Goal: Transaction & Acquisition: Book appointment/travel/reservation

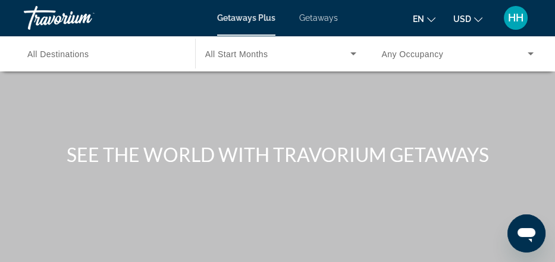
click at [331, 23] on span "Getaways" at bounding box center [318, 18] width 39 height 10
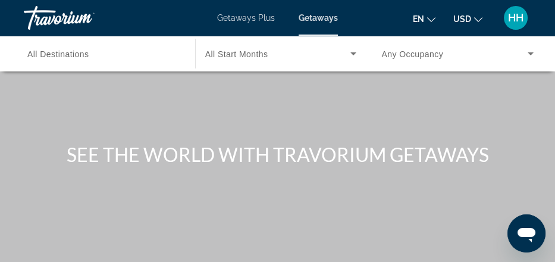
click at [128, 71] on div "Search widget" at bounding box center [103, 54] width 152 height 34
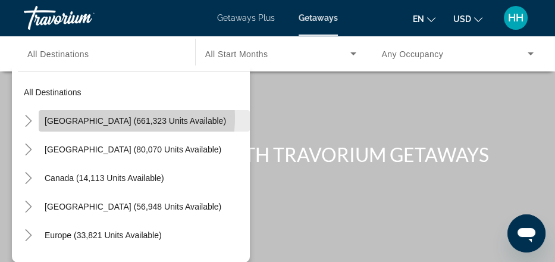
click at [118, 125] on span "[GEOGRAPHIC_DATA] (661,323 units available)" at bounding box center [135, 121] width 181 height 10
type input "**********"
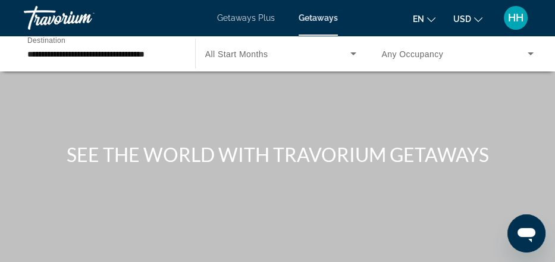
click at [225, 59] on span "All Start Months" at bounding box center [236, 54] width 63 height 10
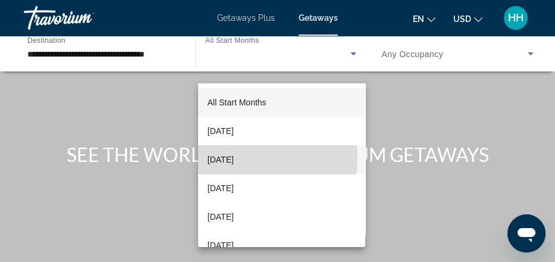
click at [234, 158] on span "[DATE]" at bounding box center [220, 159] width 26 height 14
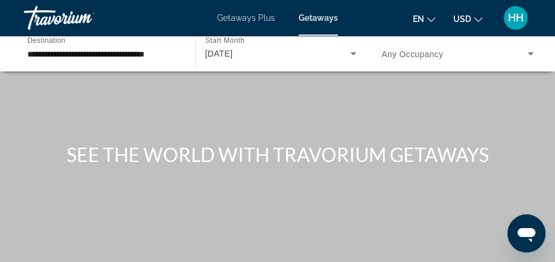
click at [426, 59] on span "Any Occupancy" at bounding box center [412, 54] width 62 height 10
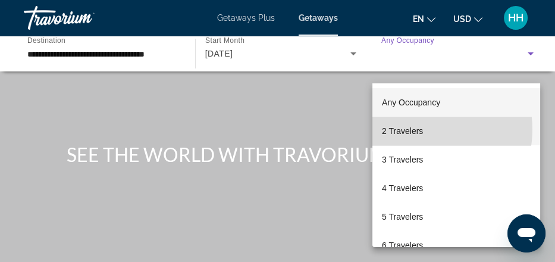
click at [420, 129] on span "2 Travelers" at bounding box center [402, 131] width 41 height 14
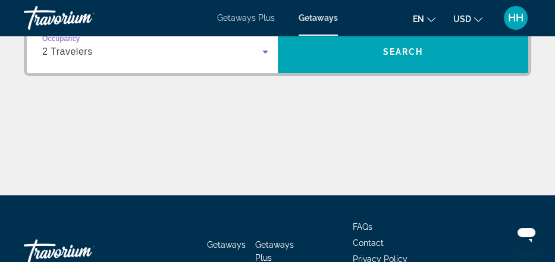
scroll to position [274, 0]
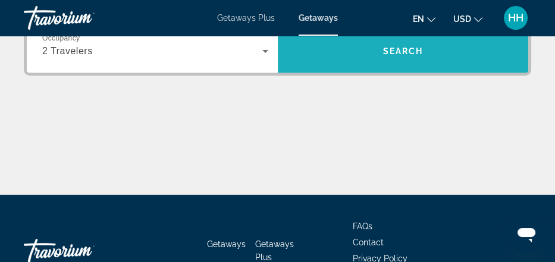
click at [420, 56] on span "Search" at bounding box center [402, 51] width 40 height 10
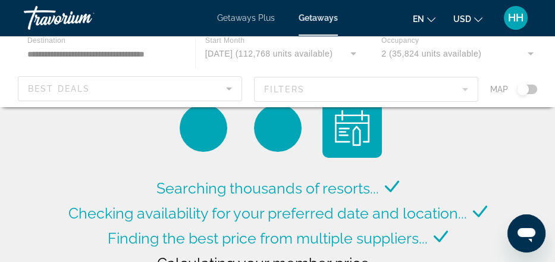
click at [527, 107] on div "Main content" at bounding box center [277, 71] width 555 height 71
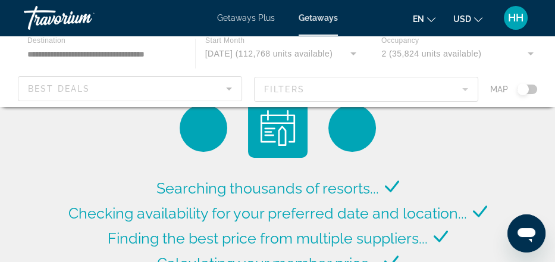
click at [511, 107] on div "Main content" at bounding box center [277, 71] width 555 height 71
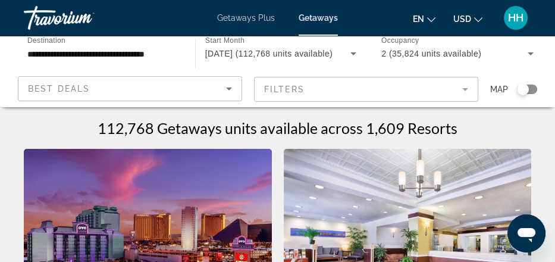
click at [525, 94] on div "Search widget" at bounding box center [527, 89] width 20 height 10
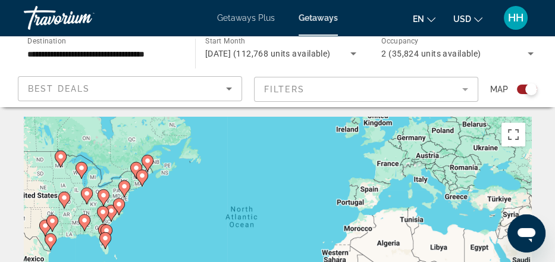
scroll to position [2, 0]
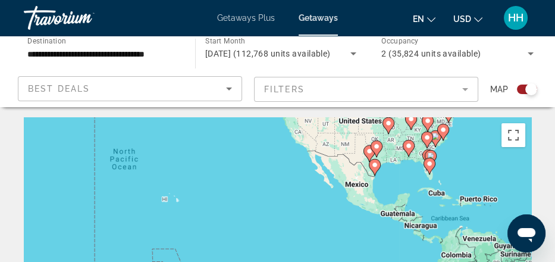
drag, startPoint x: 75, startPoint y: 212, endPoint x: 402, endPoint y: 138, distance: 335.3
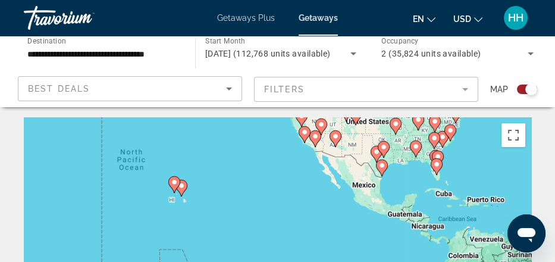
click at [241, 198] on div "To activate drag with keyboard, press Alt + Enter. Once in keyboard drag state,…" at bounding box center [277, 236] width 507 height 238
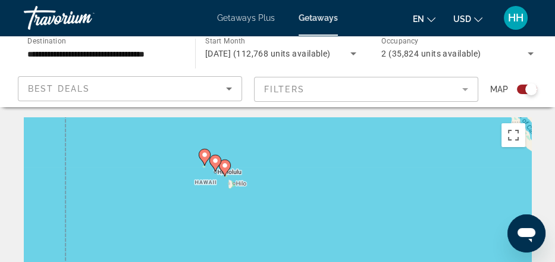
drag, startPoint x: 131, startPoint y: 202, endPoint x: 237, endPoint y: 150, distance: 117.2
click at [237, 150] on div "To activate drag with keyboard, press Alt + Enter. Once in keyboard drag state,…" at bounding box center [277, 236] width 507 height 238
click at [246, 187] on div "To activate drag with keyboard, press Alt + Enter. Once in keyboard drag state,…" at bounding box center [277, 236] width 507 height 238
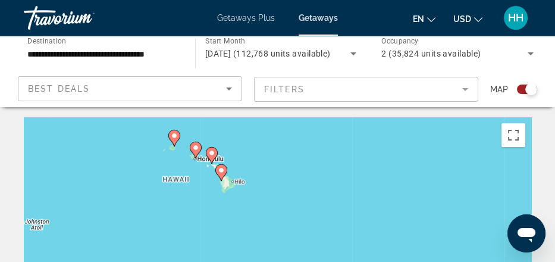
drag, startPoint x: 225, startPoint y: 202, endPoint x: 231, endPoint y: 177, distance: 25.0
click at [231, 177] on div "To activate drag with keyboard, press Alt + Enter. Once in keyboard drag state,…" at bounding box center [277, 236] width 507 height 238
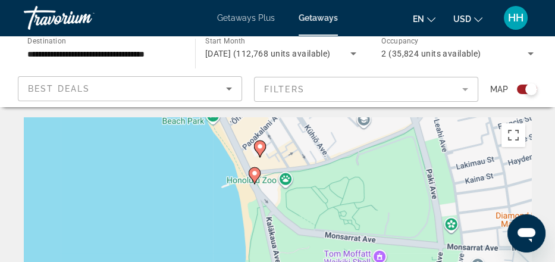
click at [258, 150] on image "Main content" at bounding box center [259, 146] width 7 height 7
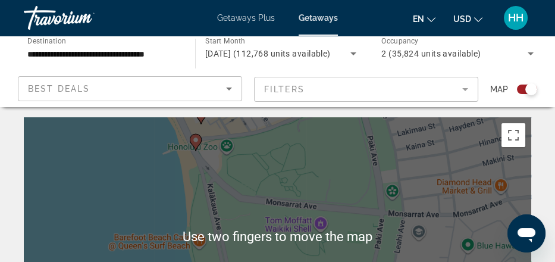
scroll to position [0, 0]
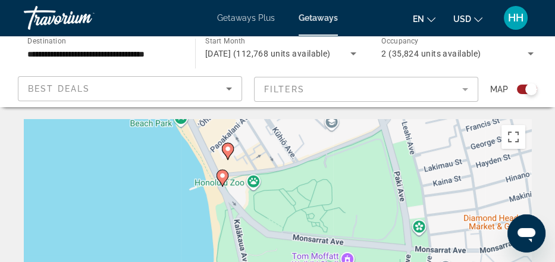
click at [227, 152] on image "Main content" at bounding box center [227, 148] width 7 height 7
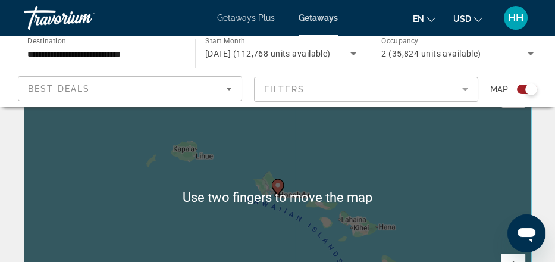
scroll to position [49, 0]
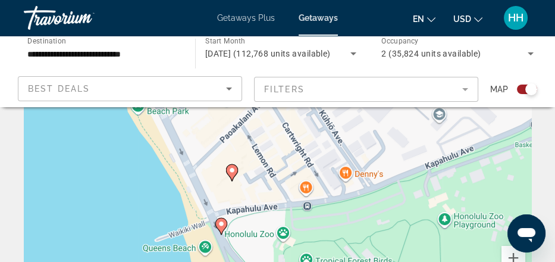
click at [232, 174] on image "Main content" at bounding box center [231, 169] width 7 height 7
type input "**********"
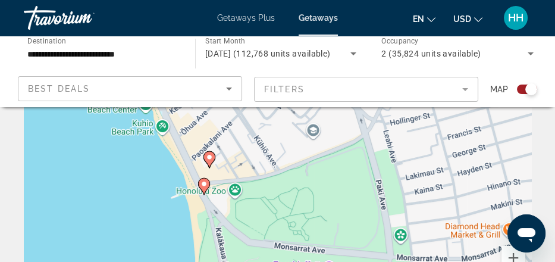
click at [210, 161] on image "Main content" at bounding box center [209, 156] width 7 height 7
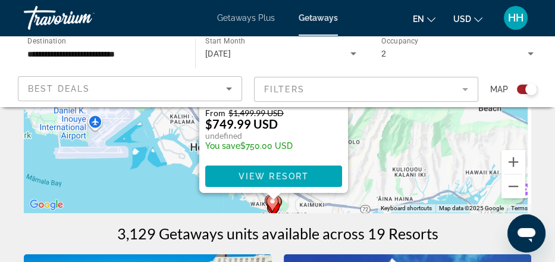
scroll to position [147, 0]
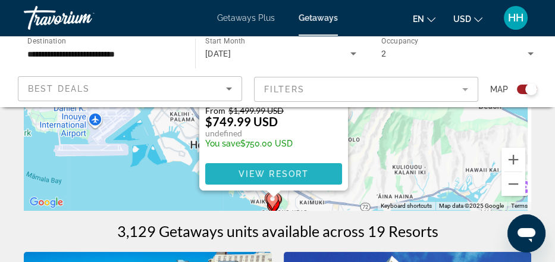
click at [238, 178] on span "View Resort" at bounding box center [273, 174] width 70 height 10
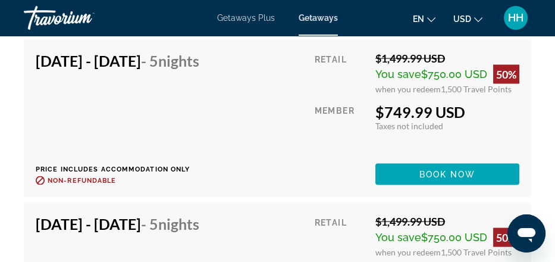
scroll to position [2835, 0]
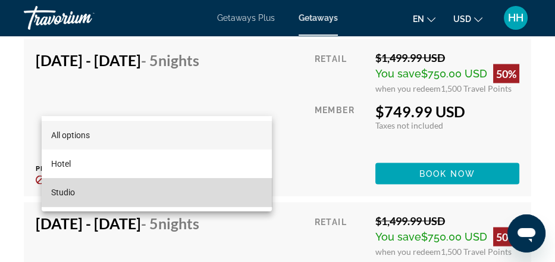
click at [212, 188] on mat-option "Studio" at bounding box center [157, 192] width 230 height 29
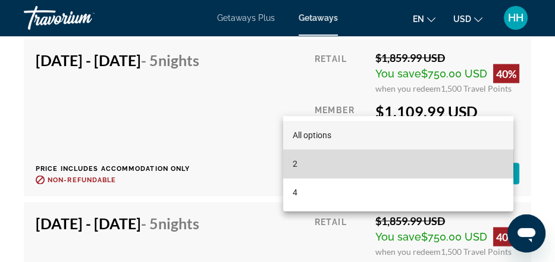
click at [342, 159] on mat-option "2" at bounding box center [398, 163] width 230 height 29
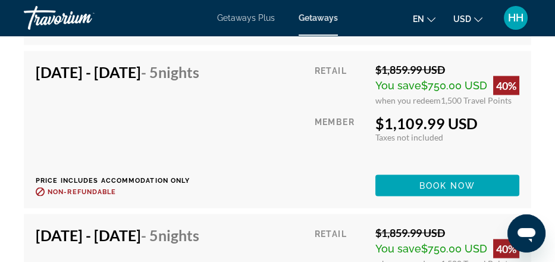
scroll to position [2822, 0]
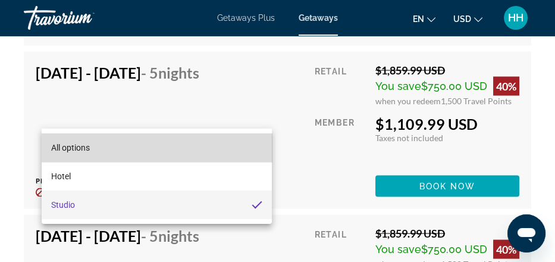
click at [206, 146] on mat-option "All options" at bounding box center [157, 147] width 230 height 29
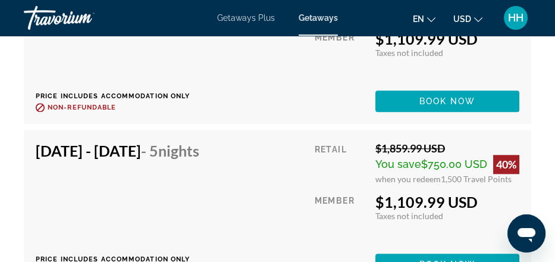
scroll to position [6979, 0]
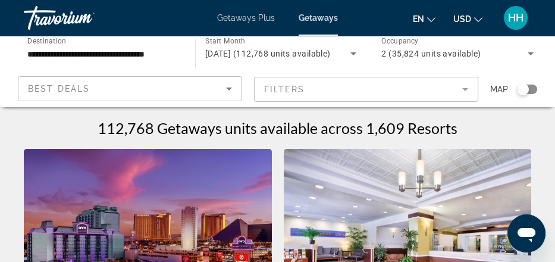
click at [524, 94] on div "Search widget" at bounding box center [527, 89] width 20 height 10
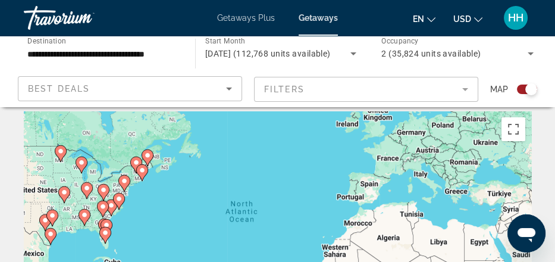
scroll to position [8, 0]
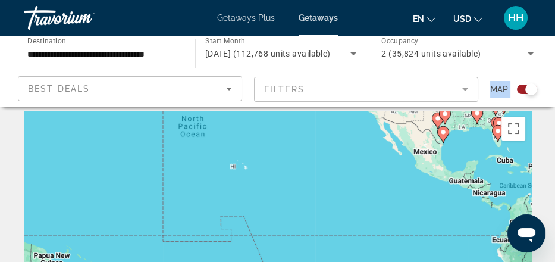
drag, startPoint x: 76, startPoint y: 204, endPoint x: 471, endPoint y: 104, distance: 407.9
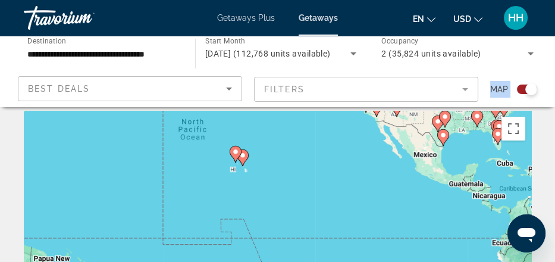
click at [464, 89] on div at bounding box center [464, 89] width 0 height 0
click at [323, 221] on div "To activate drag with keyboard, press Alt + Enter. Once in keyboard drag state,…" at bounding box center [277, 230] width 507 height 238
click at [323, 223] on div "To activate drag with keyboard, press Alt + Enter. Once in keyboard drag state,…" at bounding box center [277, 230] width 507 height 238
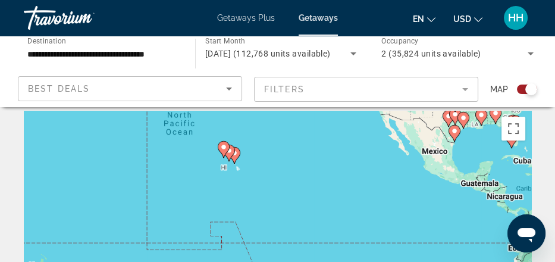
click at [308, 200] on div "To activate drag with keyboard, press Alt + Enter. Once in keyboard drag state,…" at bounding box center [277, 230] width 507 height 238
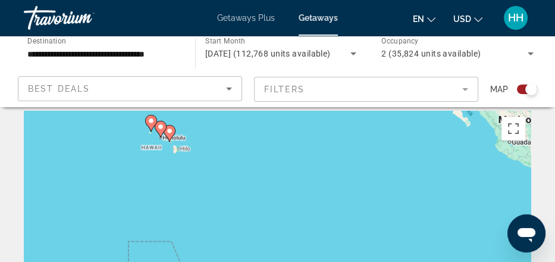
click at [309, 201] on div "To activate drag with keyboard, press Alt + Enter. Once in keyboard drag state,…" at bounding box center [277, 230] width 507 height 238
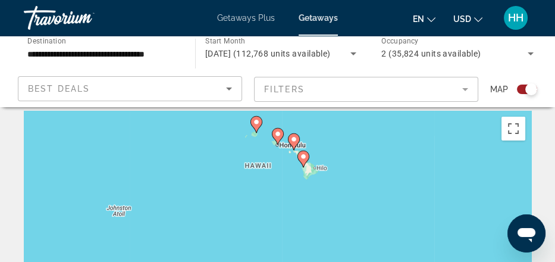
click at [357, 181] on div "To activate drag with keyboard, press Alt + Enter. Once in keyboard drag state,…" at bounding box center [277, 230] width 507 height 238
click at [368, 187] on div "To activate drag with keyboard, press Alt + Enter. Once in keyboard drag state,…" at bounding box center [277, 230] width 507 height 238
click at [373, 192] on div "To activate drag with keyboard, press Alt + Enter. Once in keyboard drag state,…" at bounding box center [277, 230] width 507 height 238
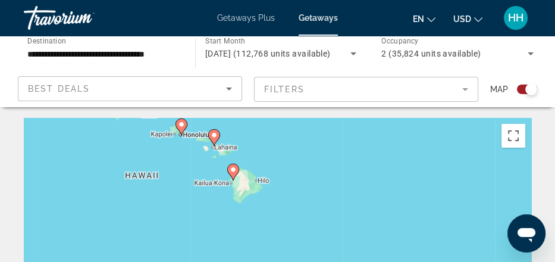
scroll to position [0, 0]
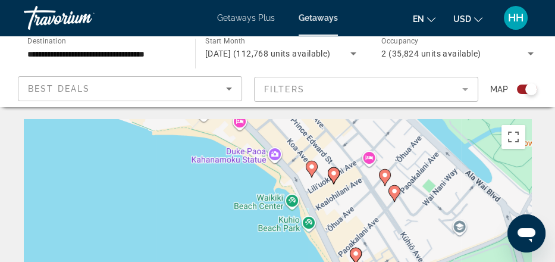
click at [333, 177] on image "Main content" at bounding box center [333, 172] width 7 height 7
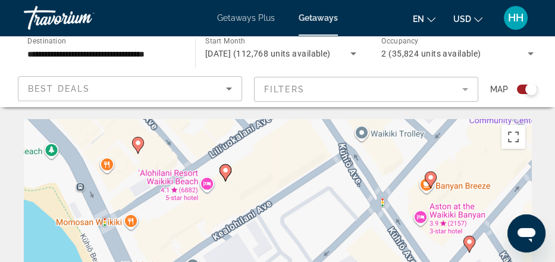
click at [226, 174] on image "Main content" at bounding box center [225, 169] width 7 height 7
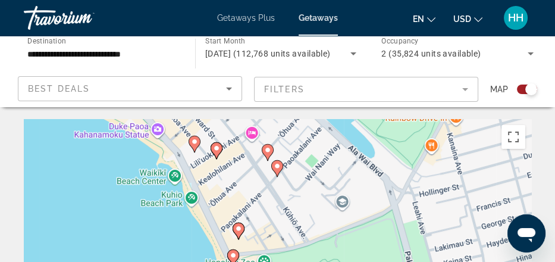
click at [216, 152] on image "Main content" at bounding box center [216, 147] width 7 height 7
type input "**********"
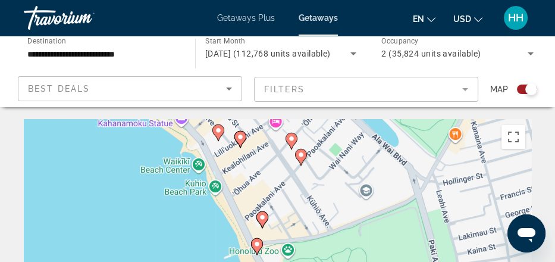
click at [239, 140] on image "Main content" at bounding box center [240, 136] width 7 height 7
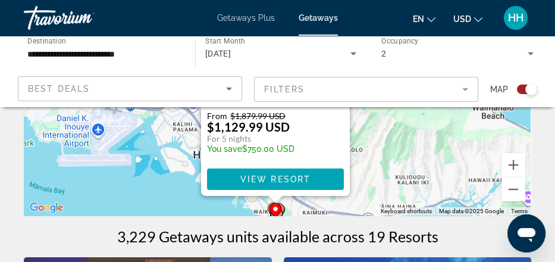
scroll to position [143, 0]
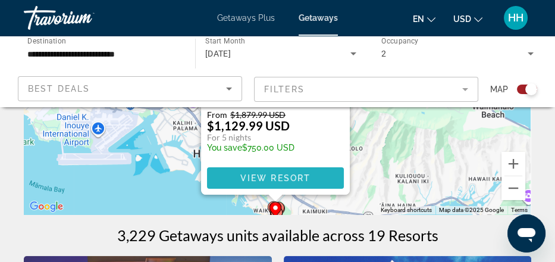
click at [256, 182] on span "View Resort" at bounding box center [275, 178] width 70 height 10
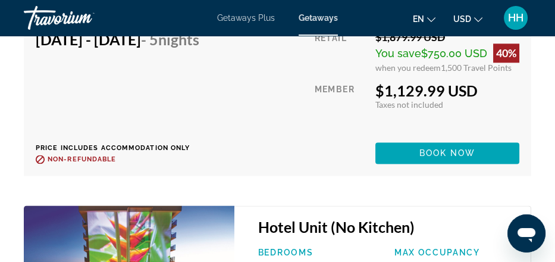
scroll to position [7154, 0]
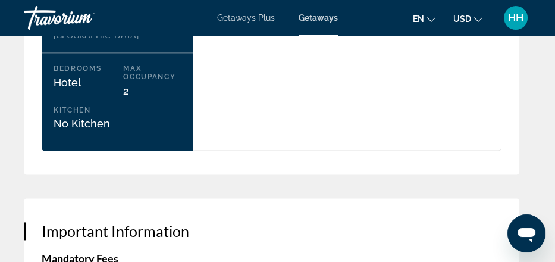
scroll to position [2044, 0]
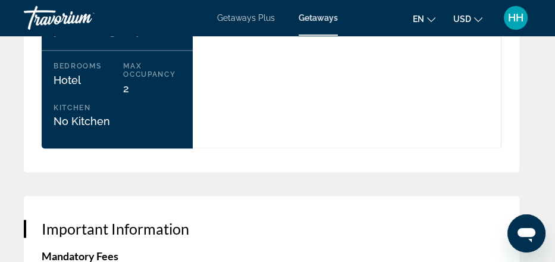
drag, startPoint x: 383, startPoint y: 222, endPoint x: 291, endPoint y: 205, distance: 93.2
click at [291, 172] on div "Room Rules '[GEOGRAPHIC_DATA] [GEOGRAPHIC_DATA] - 5 Nights Address [STREET_ADDR…" at bounding box center [271, 19] width 495 height 304
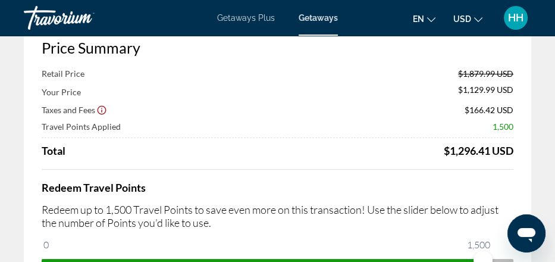
scroll to position [75, 0]
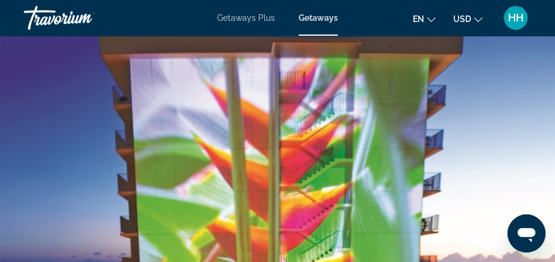
click at [327, 23] on span "Getaways" at bounding box center [317, 18] width 39 height 10
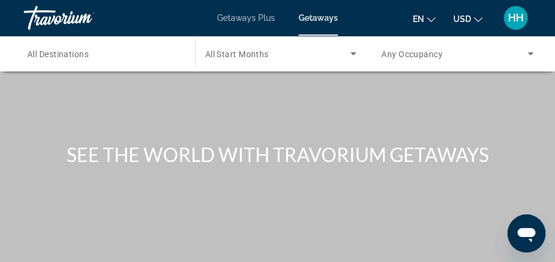
click at [89, 59] on span "All Destinations" at bounding box center [57, 54] width 61 height 10
click at [96, 61] on input "Destination All Destinations" at bounding box center [103, 54] width 152 height 14
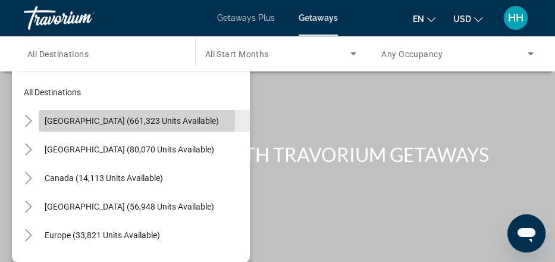
click at [112, 125] on span "[GEOGRAPHIC_DATA] (661,323 units available)" at bounding box center [132, 121] width 174 height 10
type input "**********"
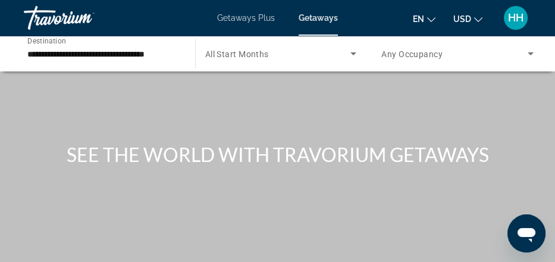
click at [246, 59] on span "All Start Months" at bounding box center [237, 54] width 64 height 10
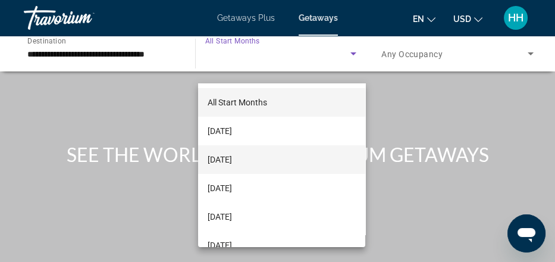
click at [232, 161] on span "[DATE]" at bounding box center [219, 159] width 24 height 14
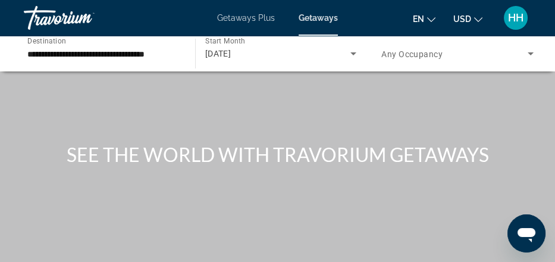
click at [425, 59] on span "Any Occupancy" at bounding box center [411, 54] width 61 height 10
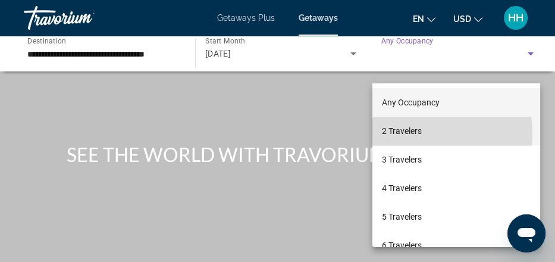
click at [404, 134] on span "2 Travelers" at bounding box center [402, 131] width 40 height 14
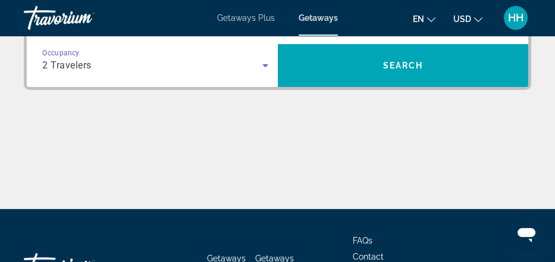
scroll to position [263, 0]
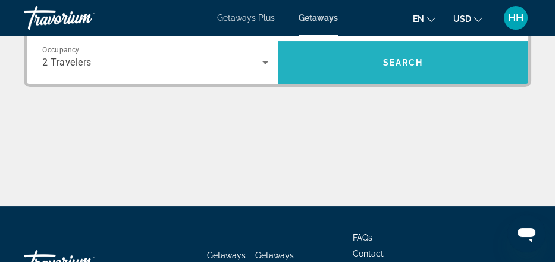
click at [403, 67] on span "Search" at bounding box center [402, 63] width 40 height 10
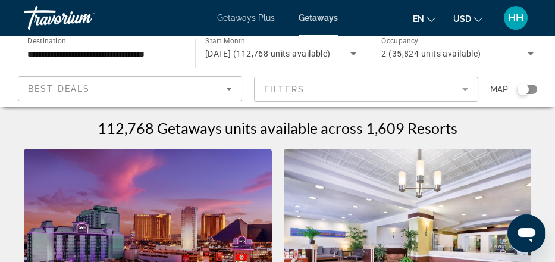
click at [527, 94] on div "Search widget" at bounding box center [527, 89] width 20 height 10
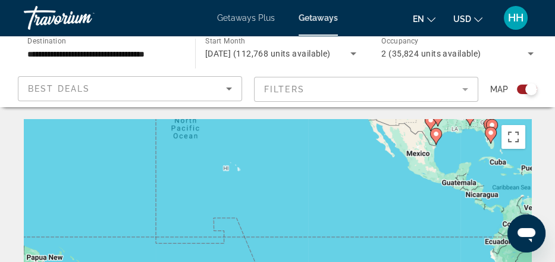
drag, startPoint x: 44, startPoint y: 210, endPoint x: 432, endPoint y: 102, distance: 403.0
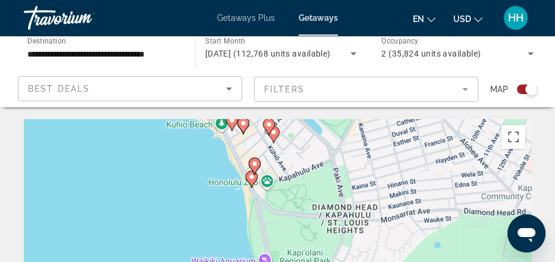
click at [254, 167] on image "Main content" at bounding box center [254, 163] width 7 height 7
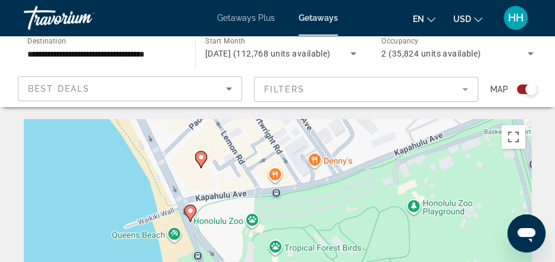
click at [199, 161] on image "Main content" at bounding box center [200, 156] width 7 height 7
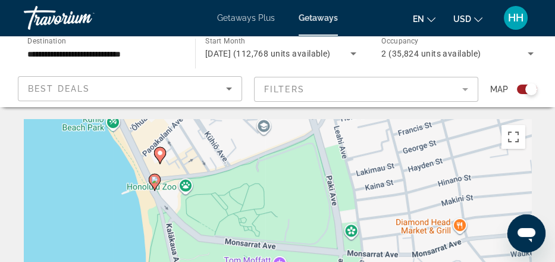
click at [158, 156] on image "Main content" at bounding box center [159, 152] width 7 height 7
type input "**********"
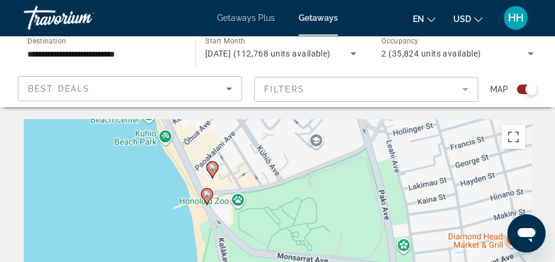
click at [213, 171] on image "Main content" at bounding box center [212, 166] width 7 height 7
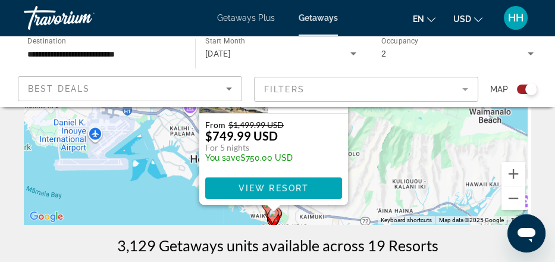
scroll to position [134, 0]
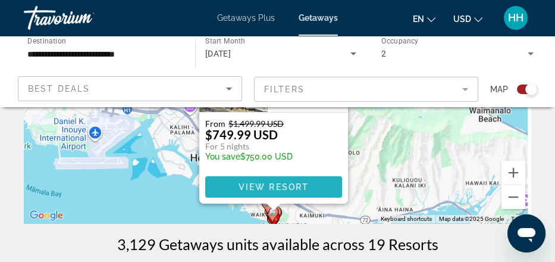
click at [293, 191] on span "View Resort" at bounding box center [273, 187] width 70 height 10
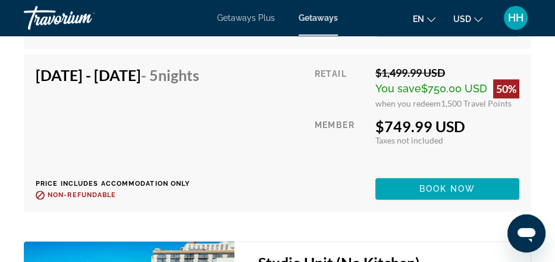
scroll to position [7053, 0]
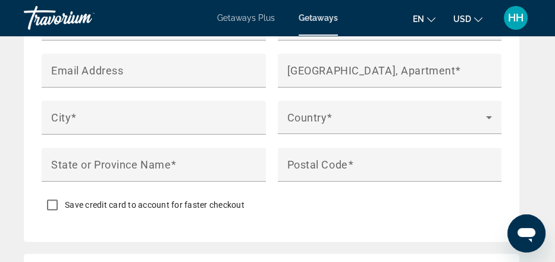
scroll to position [1634, 0]
drag, startPoint x: 345, startPoint y: 128, endPoint x: 332, endPoint y: 137, distance: 15.8
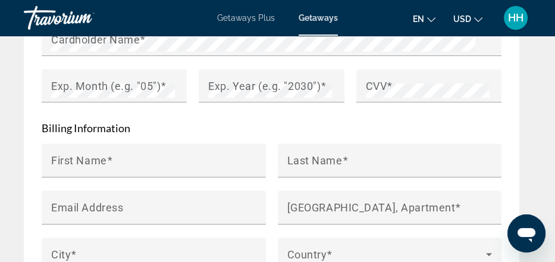
scroll to position [1497, 0]
type input "********"
type input "******"
type input "**********"
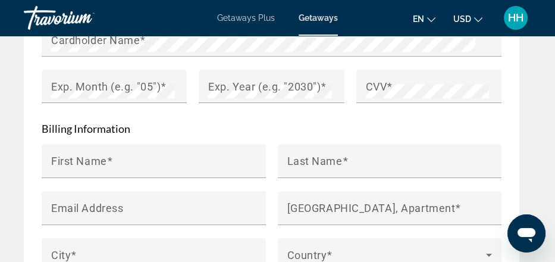
type input "***"
type input "*********"
type input "*****"
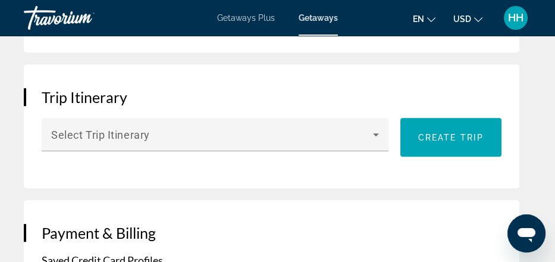
scroll to position [987, 0]
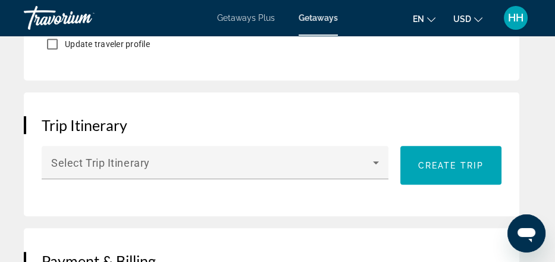
type input "*"
type input "**********"
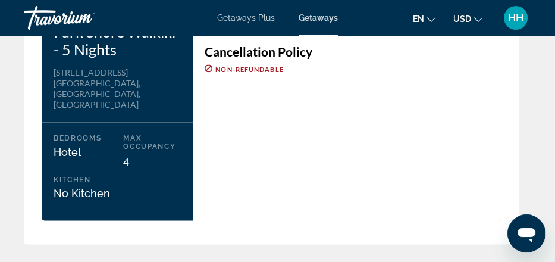
scroll to position [1913, 0]
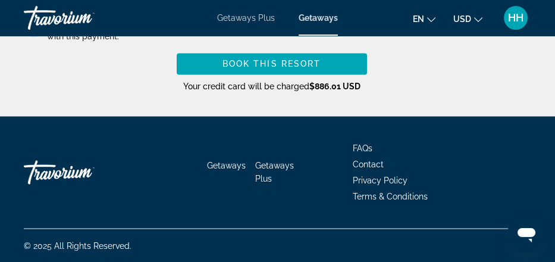
scroll to position [2957, 0]
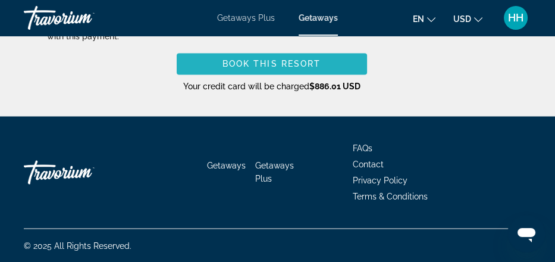
click at [244, 78] on span "Main content" at bounding box center [272, 63] width 190 height 29
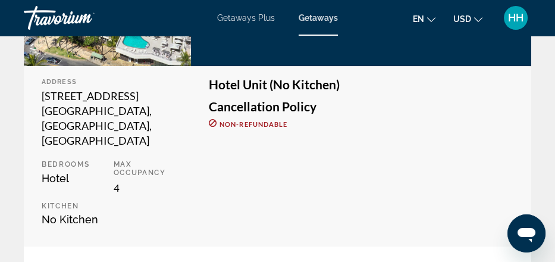
scroll to position [308, 0]
